Goal: Information Seeking & Learning: Learn about a topic

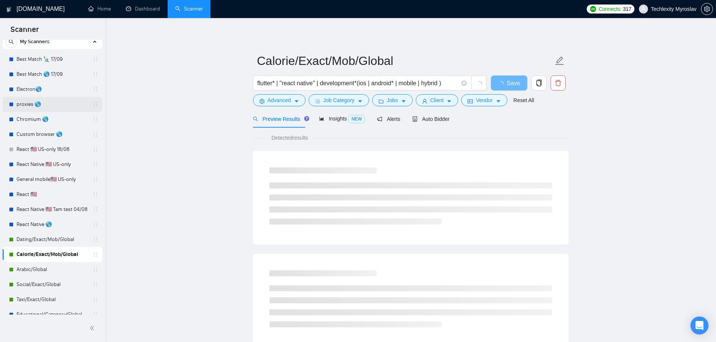
scroll to position [138, 0]
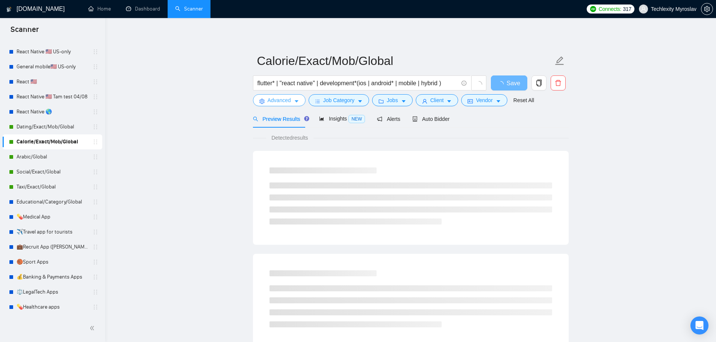
click at [278, 100] on span "Advanced" at bounding box center [278, 100] width 23 height 8
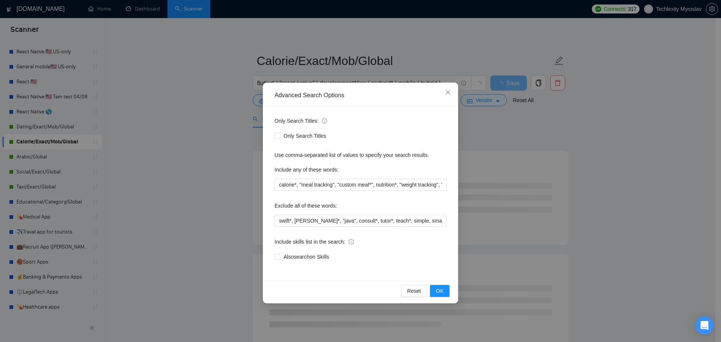
click at [660, 145] on div "Advanced Search Options Only Search Titles: Only Search Titles Use comma-separa…" at bounding box center [360, 171] width 721 height 342
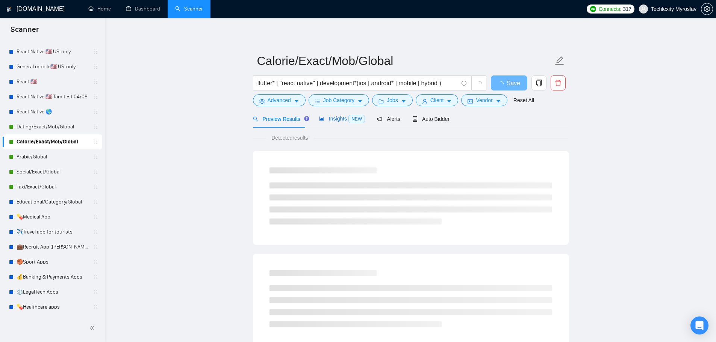
click at [332, 118] on span "Insights NEW" at bounding box center [342, 119] width 46 height 6
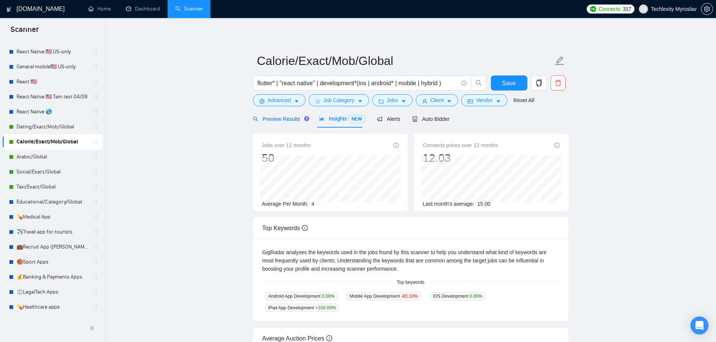
click at [275, 119] on span "Preview Results" at bounding box center [280, 119] width 54 height 6
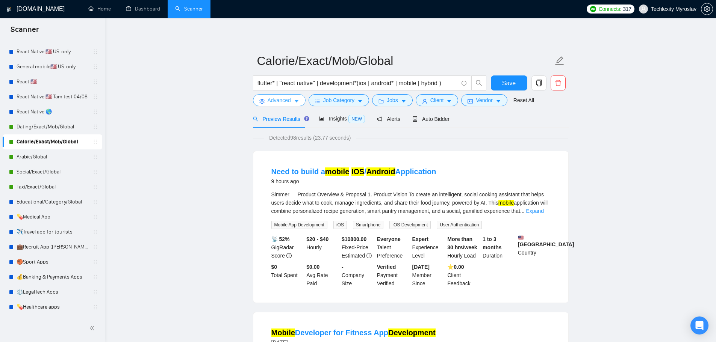
click at [259, 97] on button "Advanced" at bounding box center [279, 100] width 53 height 12
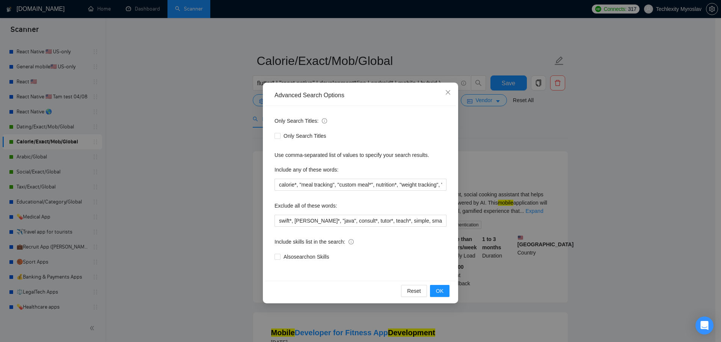
click at [648, 273] on div "Advanced Search Options Only Search Titles: Only Search Titles Use comma-separa…" at bounding box center [360, 171] width 721 height 342
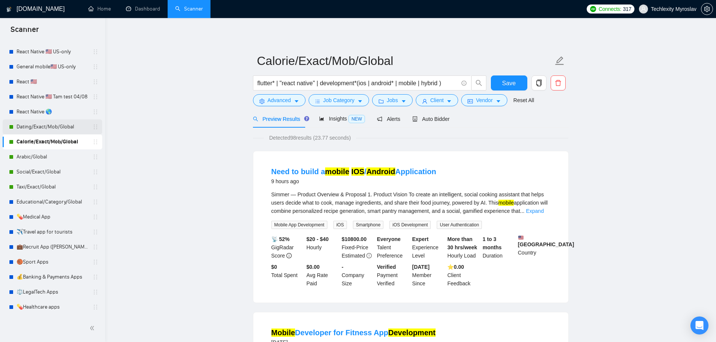
click at [31, 129] on link "Dating/Exact/Mob/Global" at bounding box center [52, 126] width 71 height 15
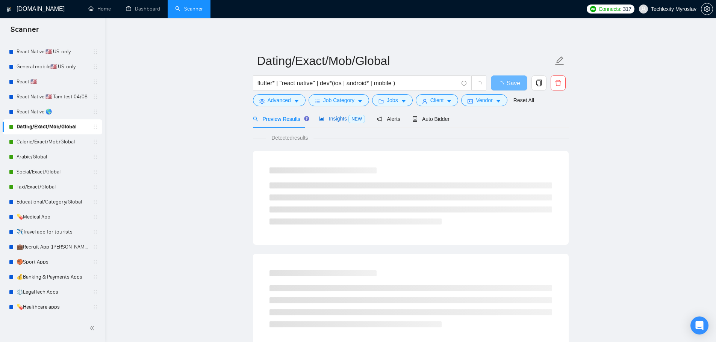
click at [342, 121] on span "Insights NEW" at bounding box center [342, 119] width 46 height 6
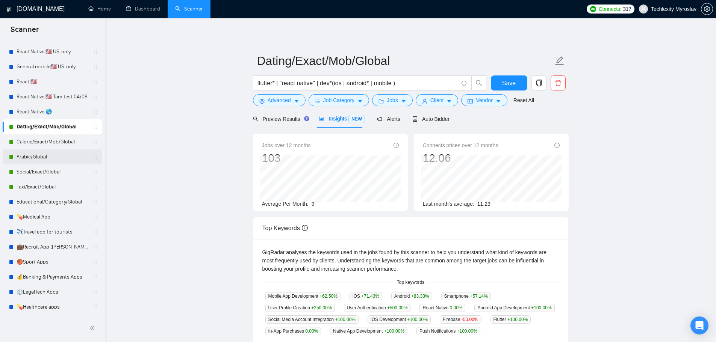
click at [43, 162] on link "Arabic/Global" at bounding box center [52, 156] width 71 height 15
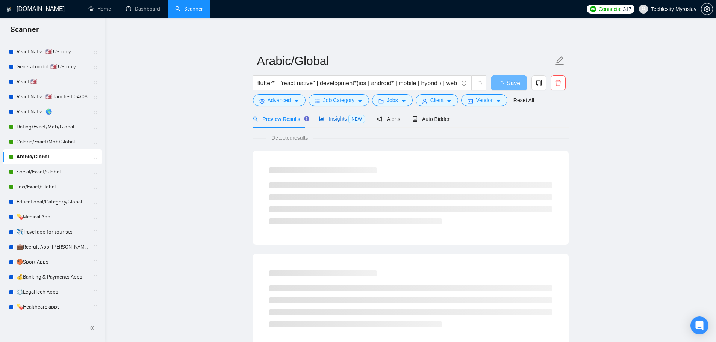
click at [328, 117] on span "Insights NEW" at bounding box center [342, 119] width 46 height 6
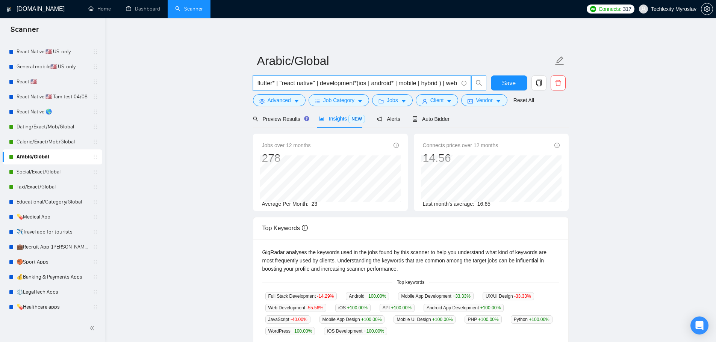
scroll to position [0, 139]
drag, startPoint x: 394, startPoint y: 83, endPoint x: 398, endPoint y: 76, distance: 8.1
click at [398, 76] on span "flutter* | "react native" | development*(ios | android* | mobile | hybrid ) | w…" at bounding box center [362, 82] width 218 height 15
click at [400, 79] on input "flutter* | "react native" | development*(ios | android* | mobile | hybrid ) | w…" at bounding box center [357, 83] width 201 height 9
click at [429, 25] on div "[DOMAIN_NAME] Home Dashboard Scanner Connects: 317 Techlexity Myroslav Arabic/G…" at bounding box center [410, 296] width 610 height 592
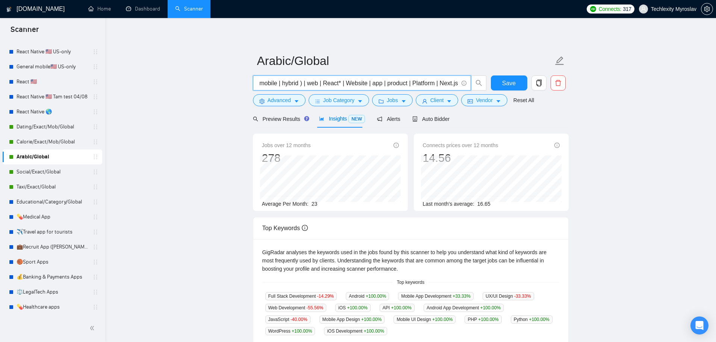
scroll to position [0, 0]
